Goal: Find contact information: Find contact information

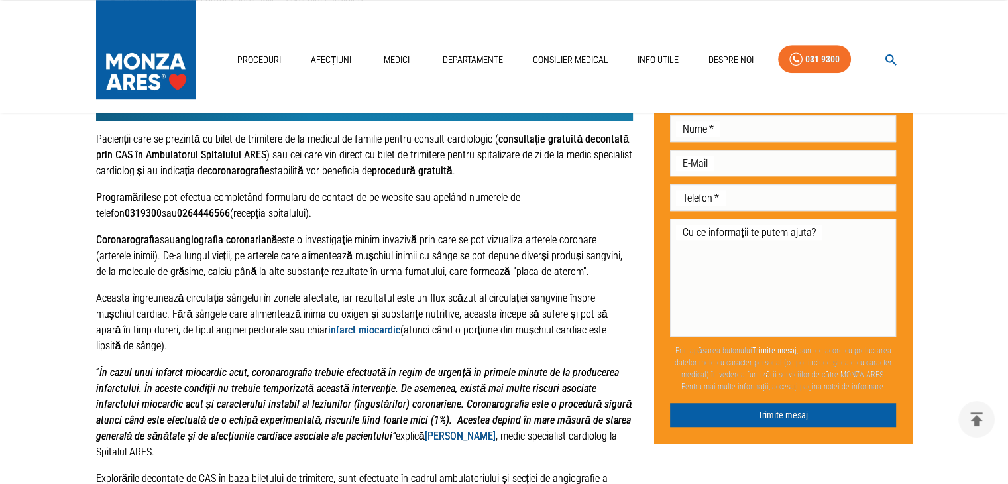
scroll to position [765, 0]
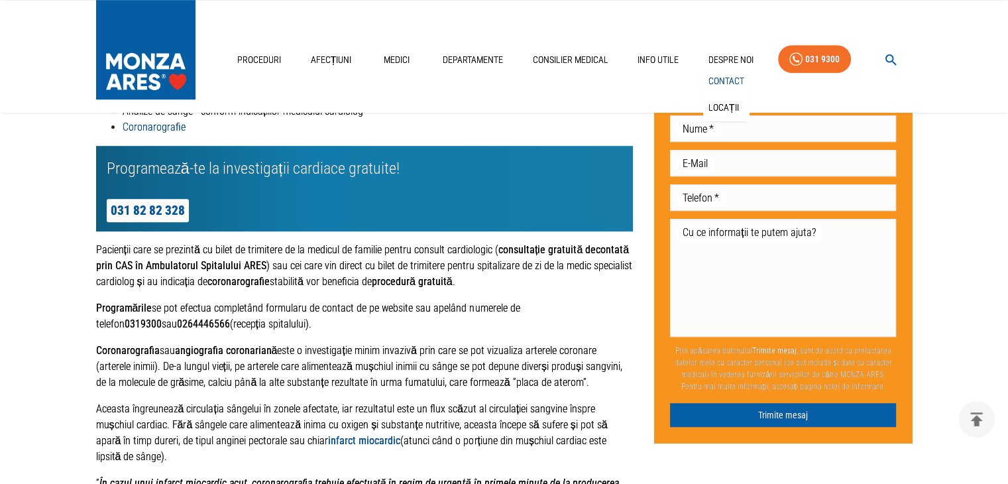
click at [731, 81] on link "Contact" at bounding box center [726, 81] width 41 height 22
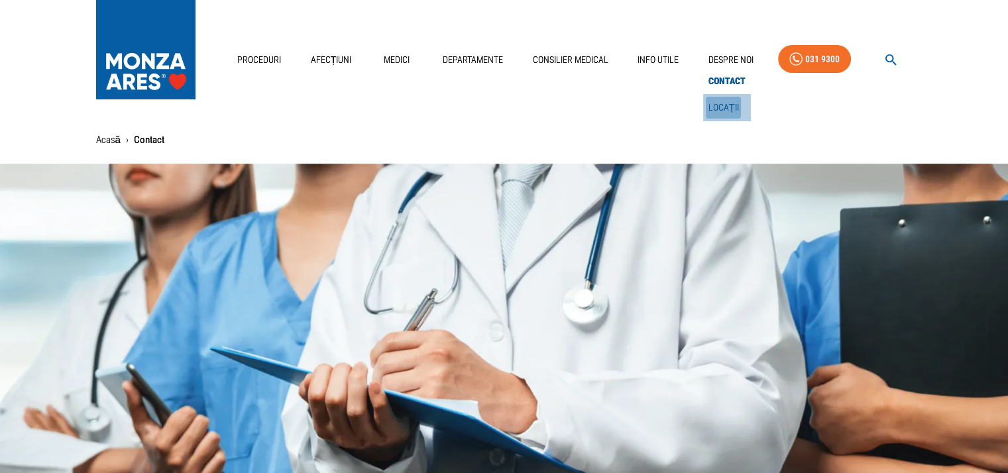
click at [727, 103] on link "Locații" at bounding box center [724, 108] width 36 height 22
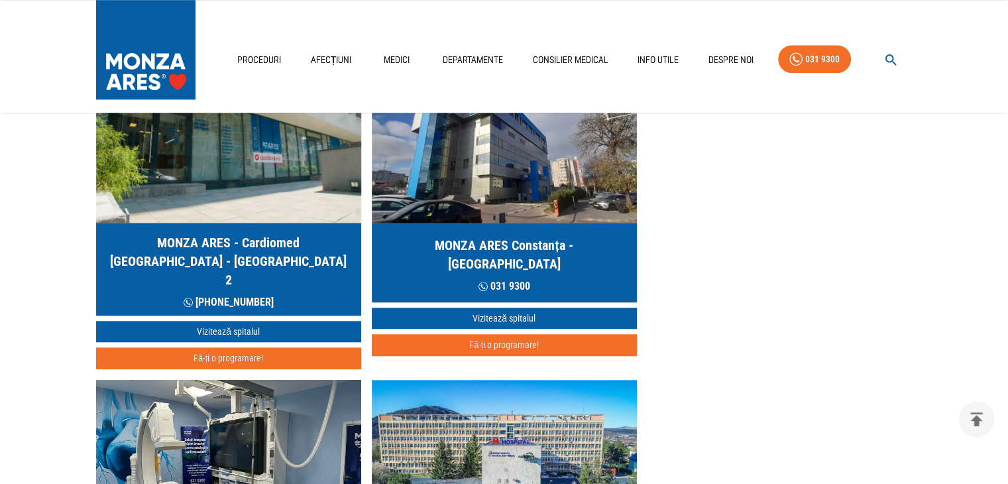
scroll to position [796, 0]
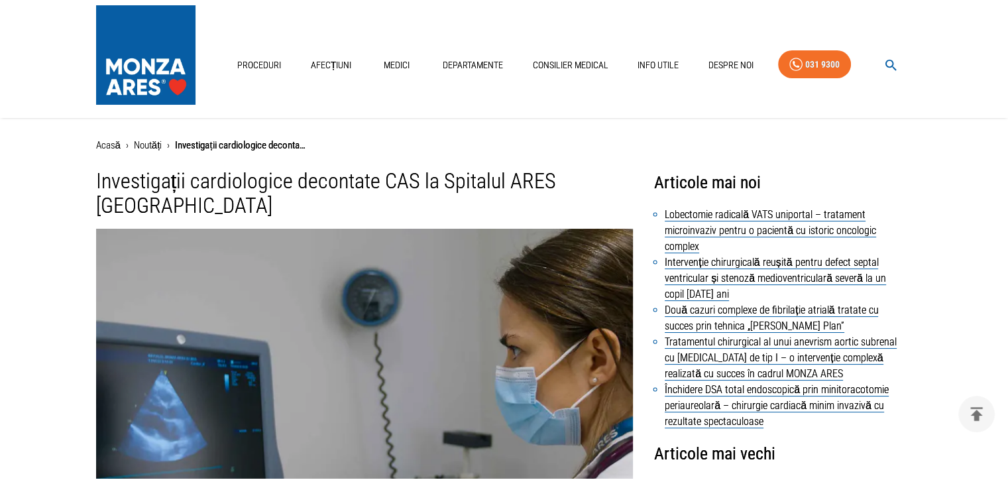
scroll to position [765, 0]
